Goal: Information Seeking & Learning: Find specific page/section

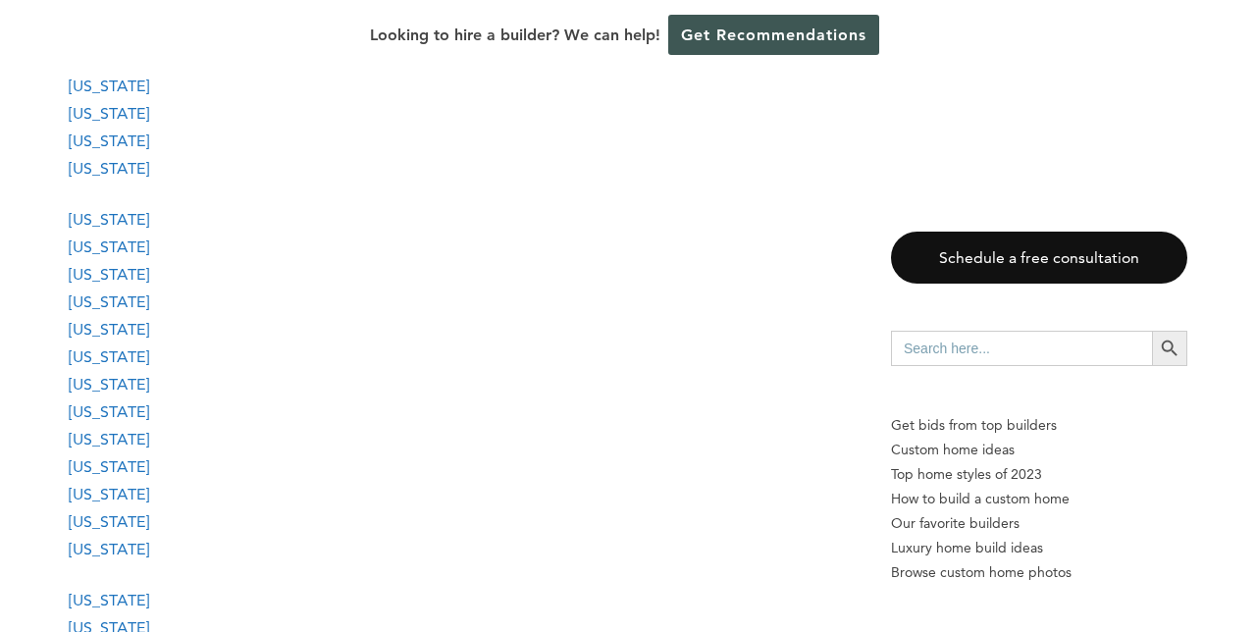
scroll to position [1910, 0]
click at [107, 278] on link "[US_STATE]" at bounding box center [109, 273] width 80 height 19
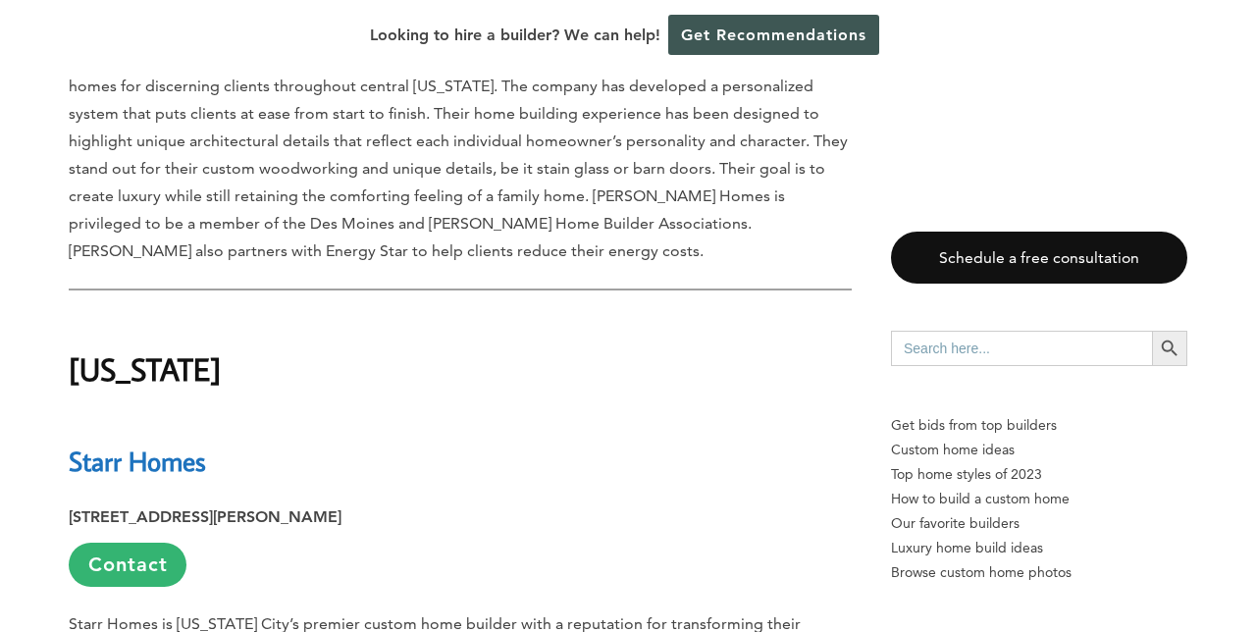
scroll to position [11840, 0]
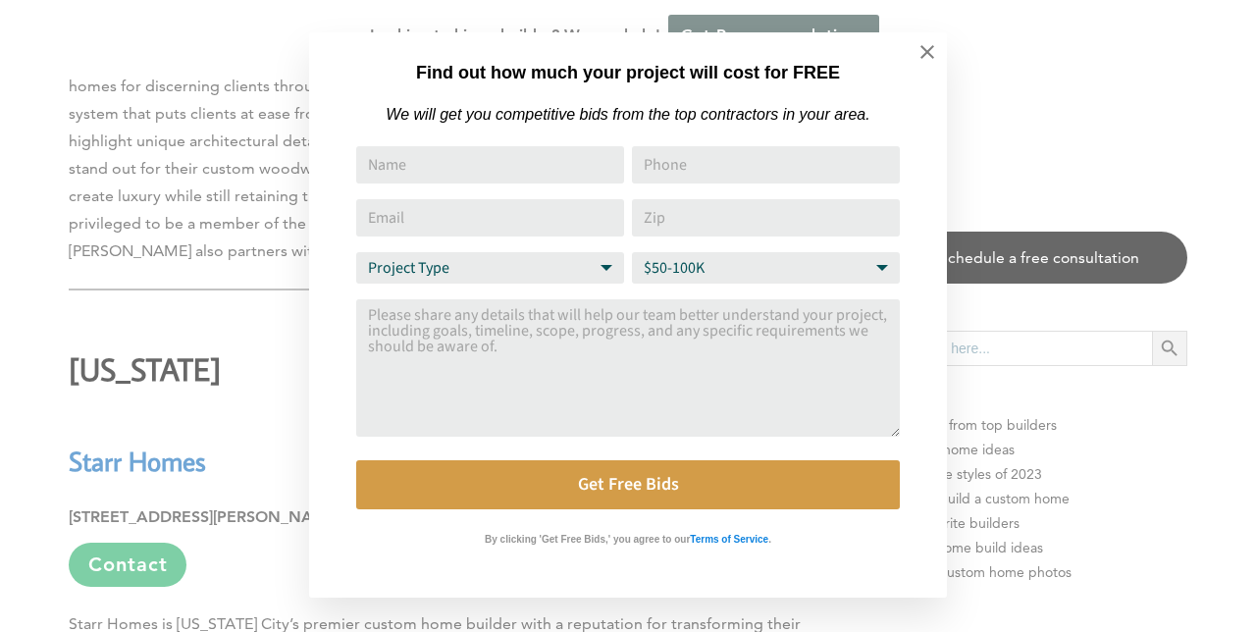
click at [928, 57] on icon at bounding box center [927, 52] width 22 height 22
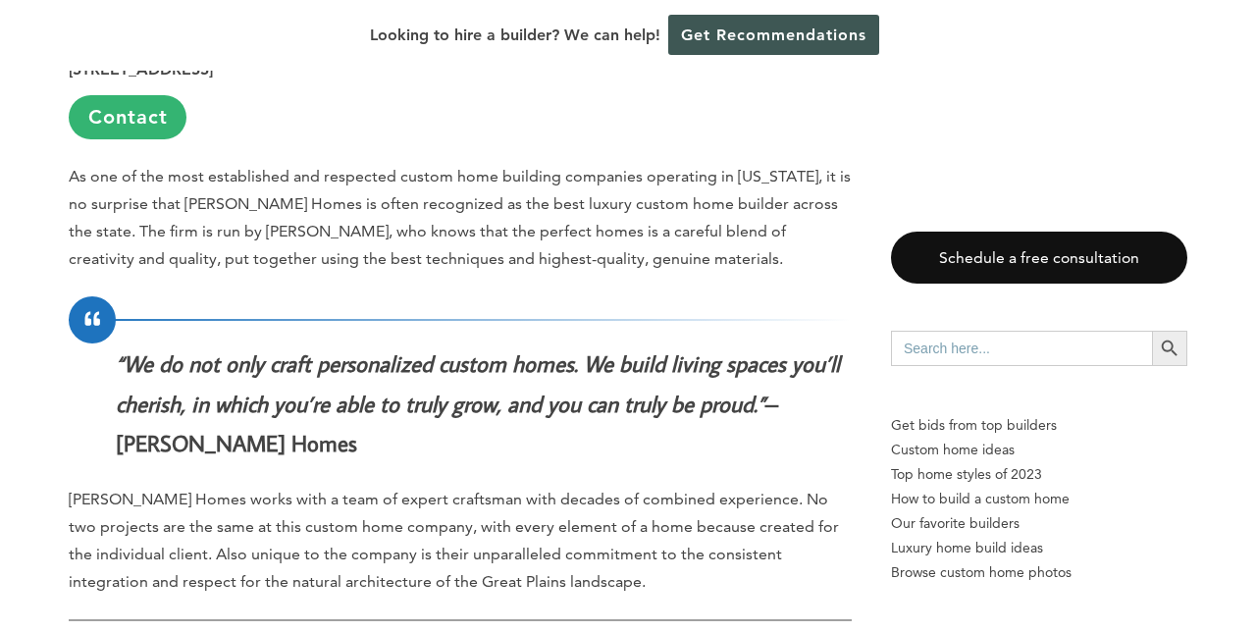
scroll to position [29658, 0]
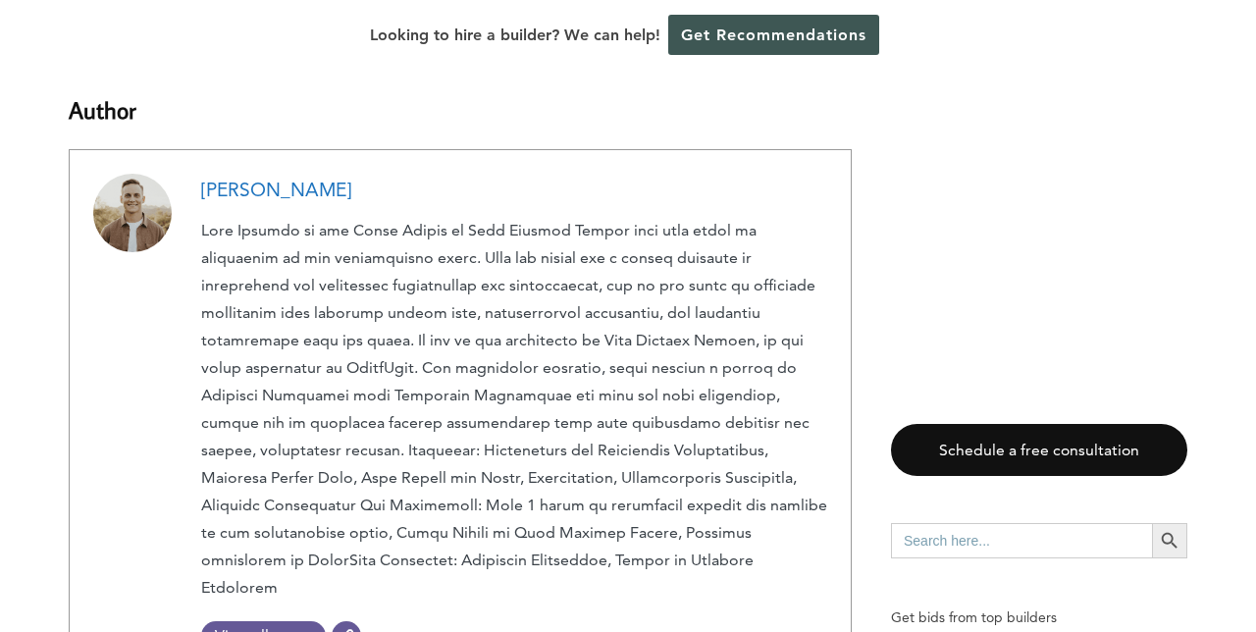
scroll to position [36165, 0]
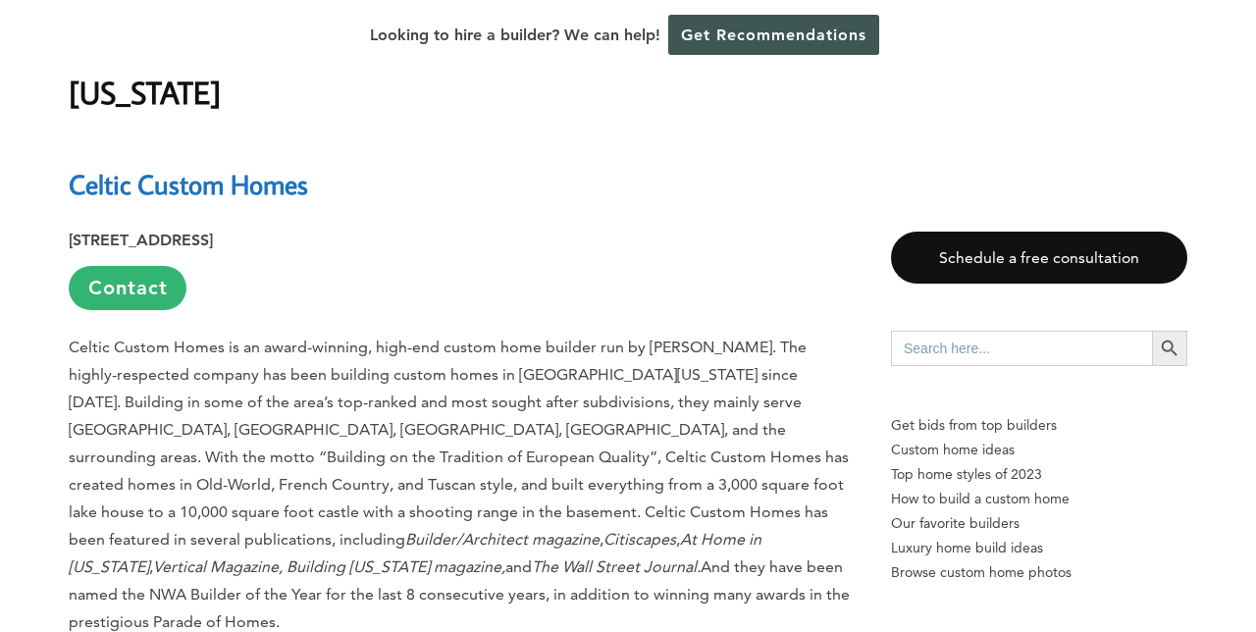
scroll to position [1910, 0]
